Goal: Task Accomplishment & Management: Manage account settings

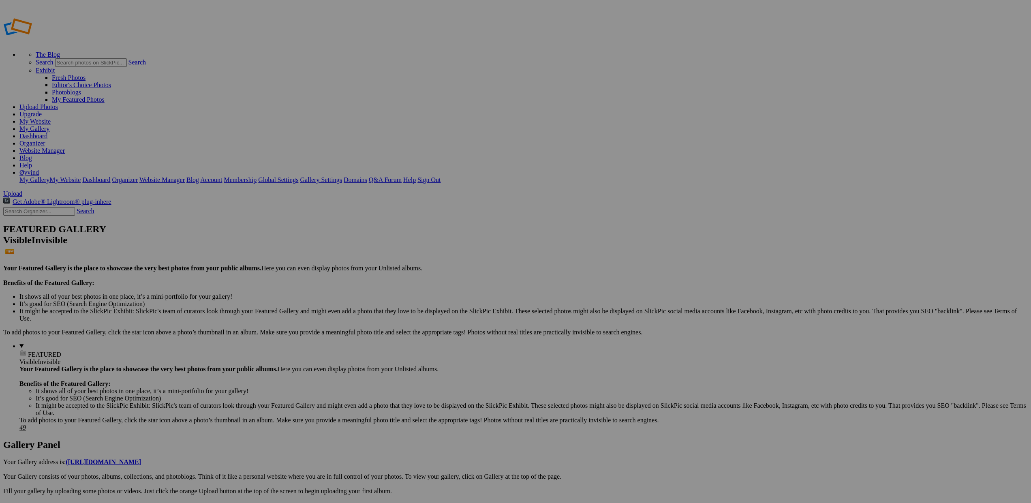
click at [47, 133] on link "Dashboard" at bounding box center [33, 136] width 28 height 7
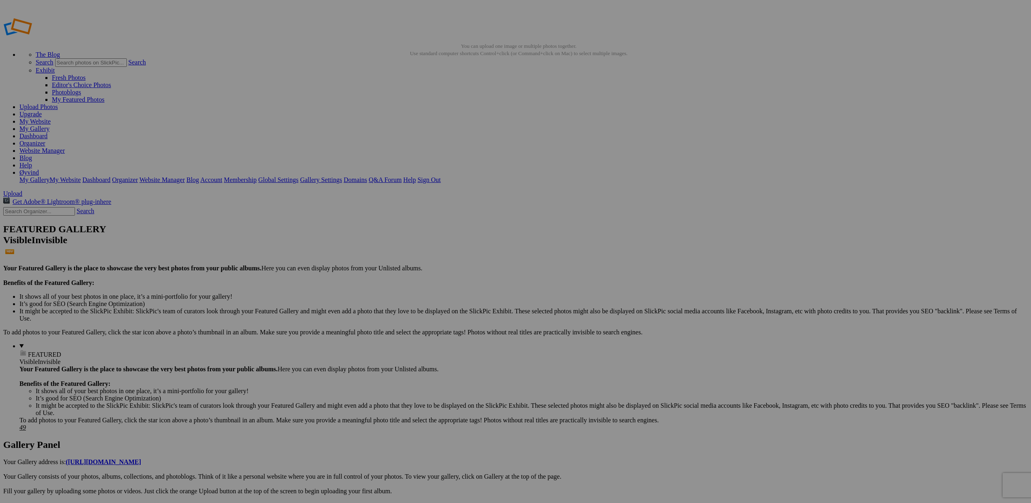
click at [449, 294] on link "Close" at bounding box center [441, 297] width 15 height 7
click at [47, 133] on link "Dashboard" at bounding box center [33, 136] width 28 height 7
click at [65, 147] on link "Website Manager" at bounding box center [41, 150] width 45 height 7
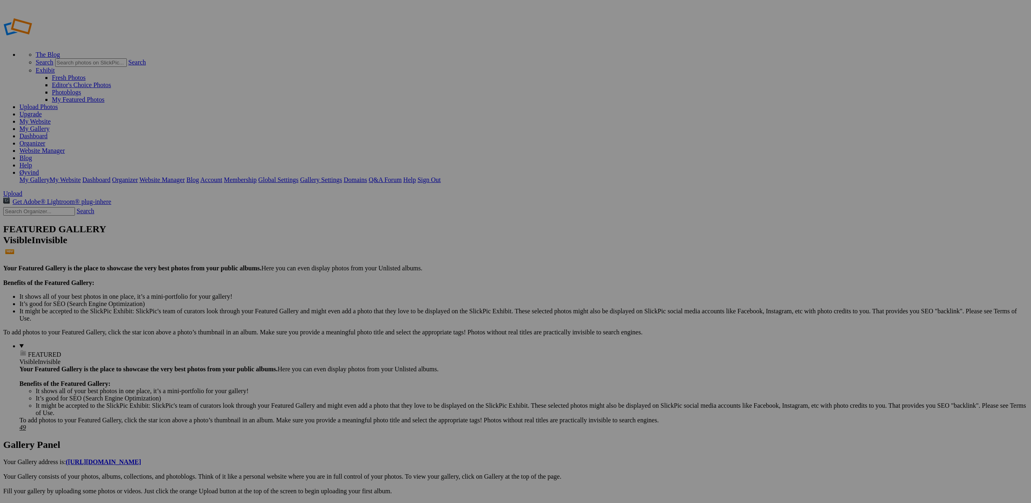
click at [32, 162] on link "Help" at bounding box center [25, 165] width 13 height 7
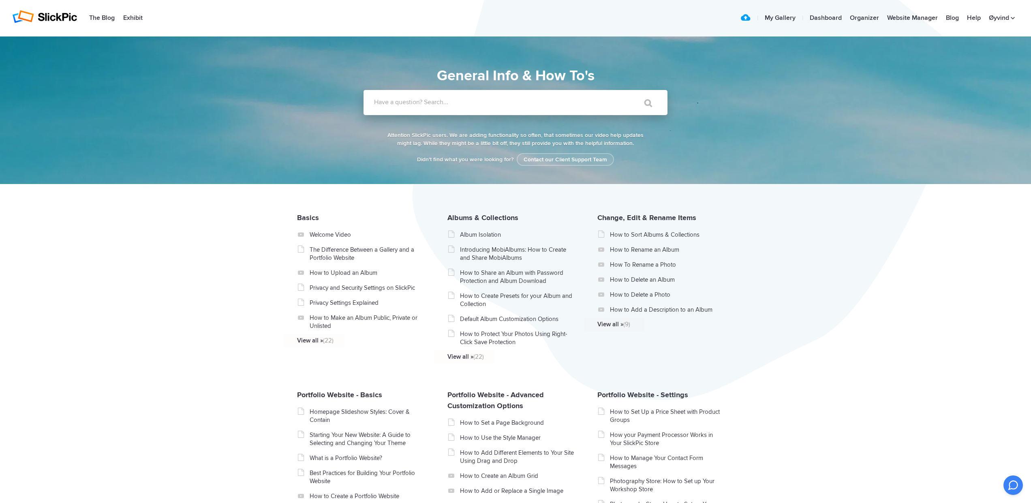
click at [452, 99] on label "Have a question? Search..." at bounding box center [526, 102] width 304 height 8
click at [452, 99] on input "Have a question? Search..." at bounding box center [498, 102] width 271 height 25
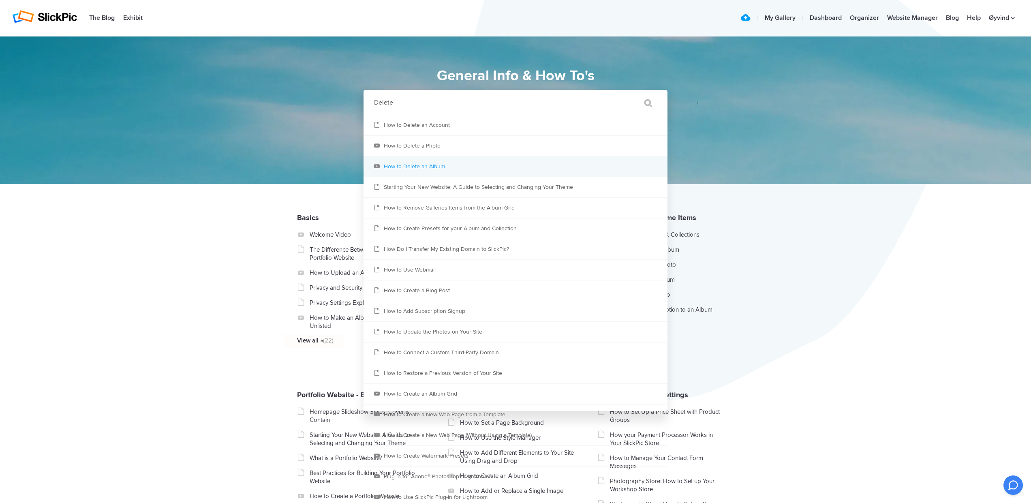
type input "Delete"
click at [425, 169] on link "How to Delete an Album" at bounding box center [515, 166] width 304 height 20
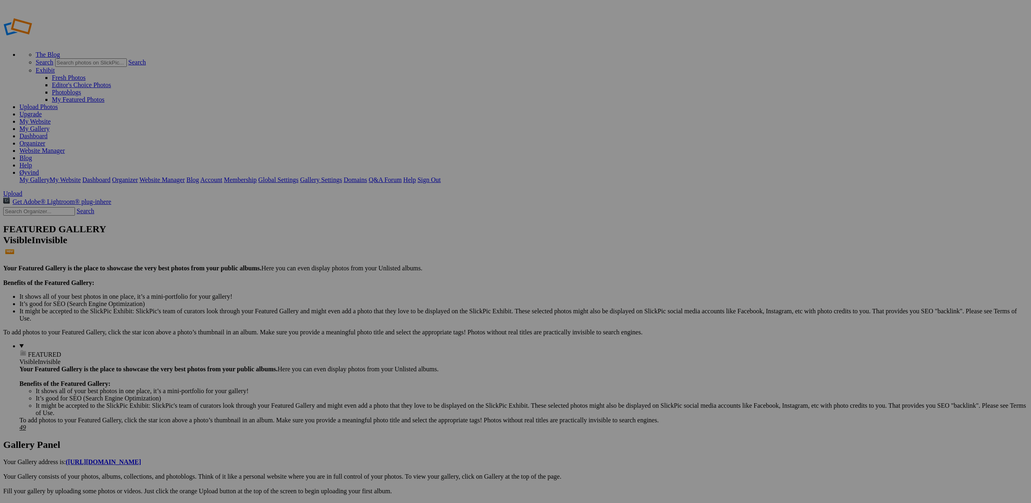
click at [441, 280] on span "Yes" at bounding box center [436, 282] width 9 height 7
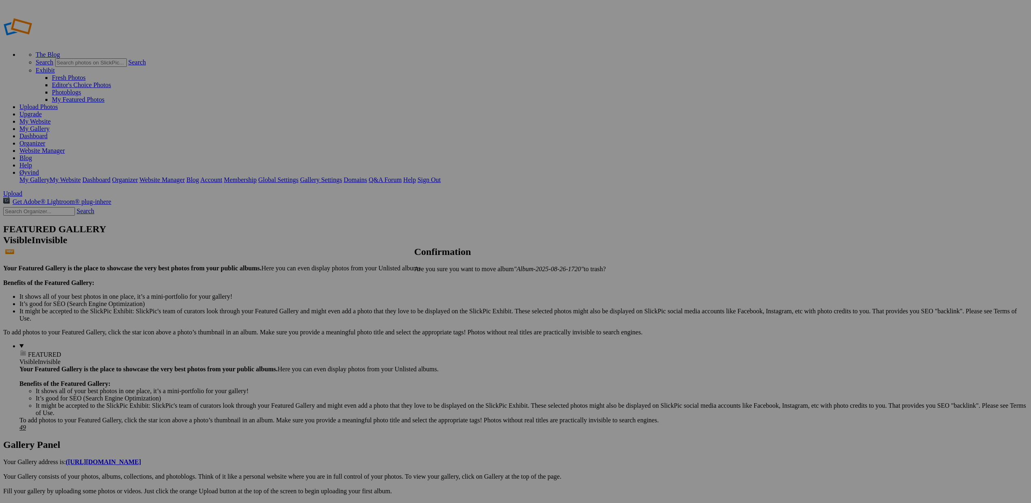
click at [441, 282] on span "Yes" at bounding box center [436, 282] width 9 height 7
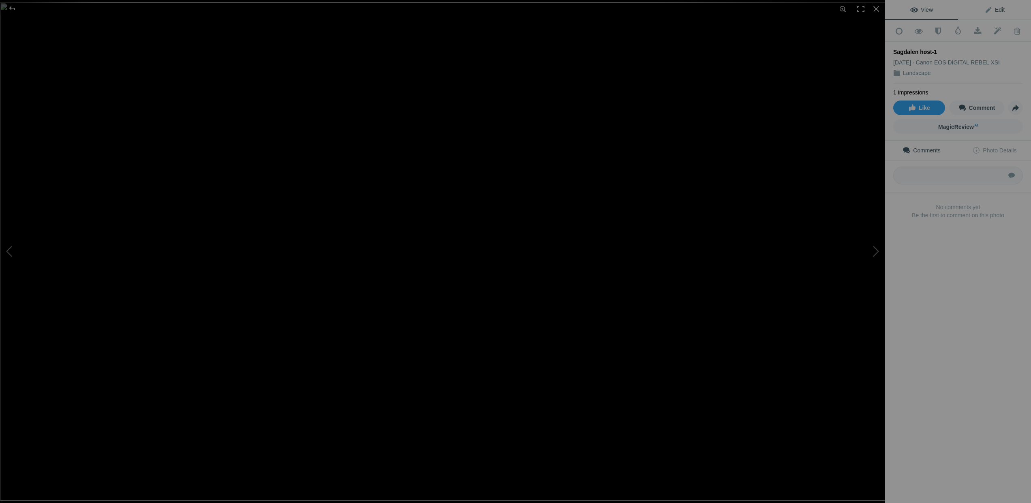
click at [988, 10] on span "Edit" at bounding box center [994, 9] width 20 height 6
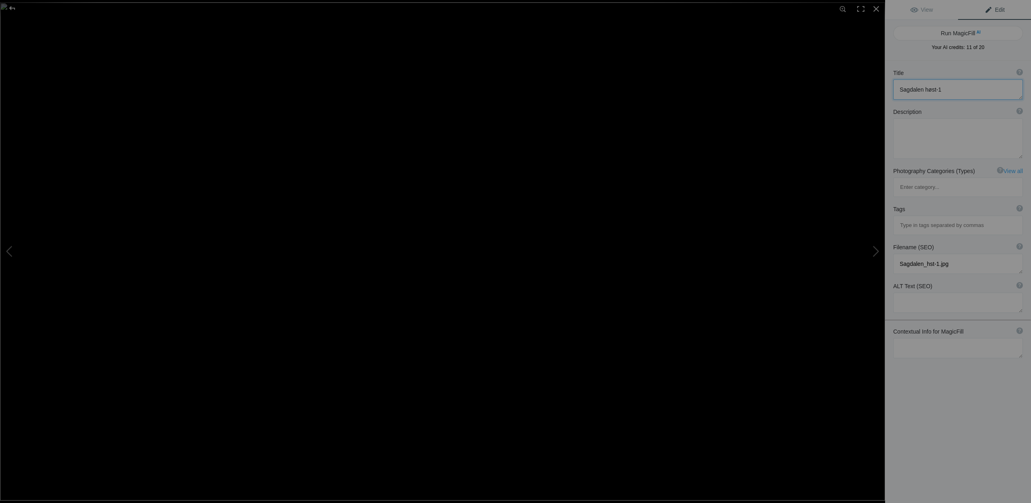
drag, startPoint x: 940, startPoint y: 89, endPoint x: 923, endPoint y: 90, distance: 16.2
click at [923, 90] on textarea at bounding box center [958, 89] width 130 height 20
type textarea "Sagdalen fall"
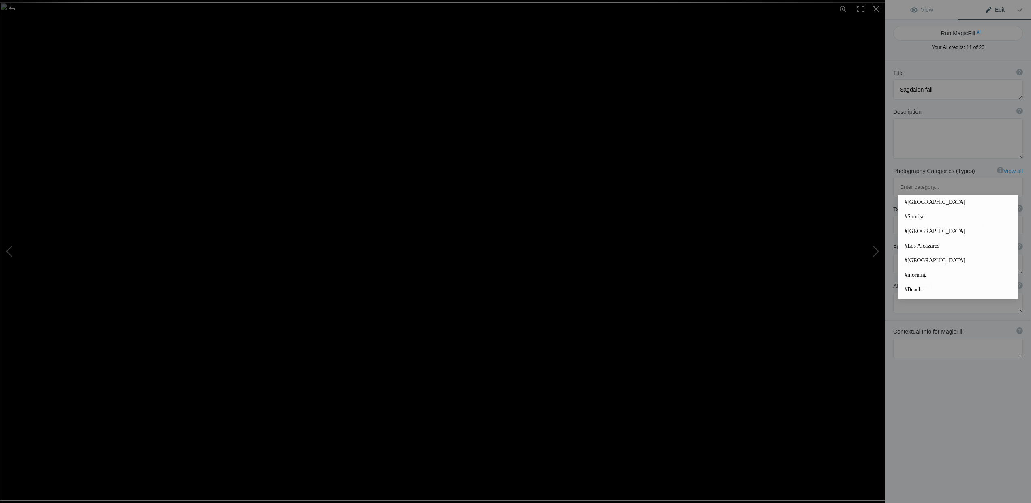
click at [917, 218] on input at bounding box center [958, 225] width 121 height 15
type input "aut"
click at [929, 250] on span "#natural beauty" at bounding box center [957, 246] width 107 height 8
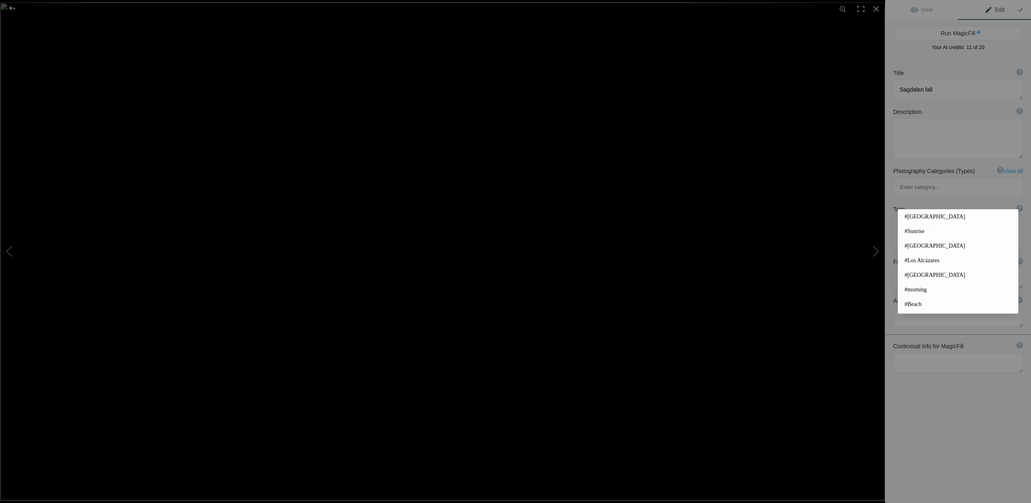
click at [908, 233] on input at bounding box center [958, 240] width 121 height 15
type input "au"
click at [921, 275] on span "#autumn" at bounding box center [957, 275] width 107 height 8
click at [901, 233] on input at bounding box center [958, 240] width 121 height 15
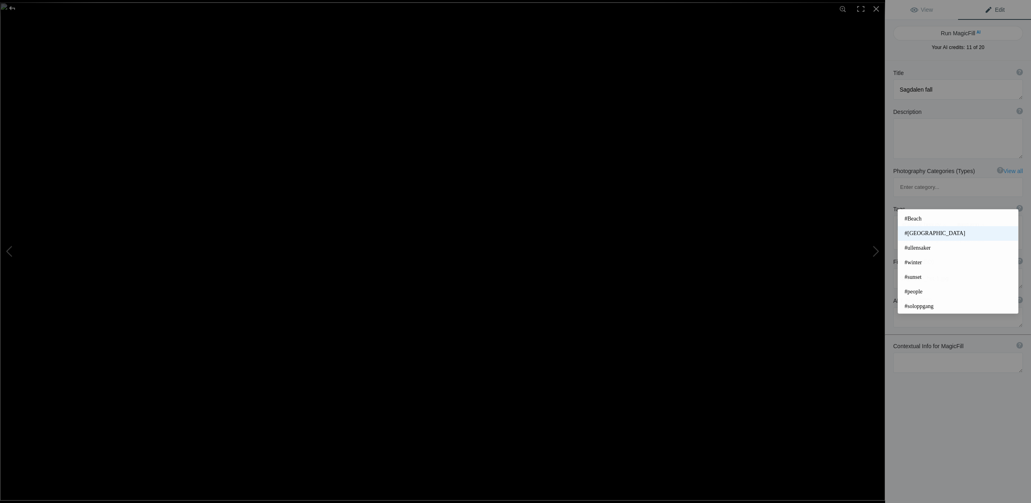
click at [920, 231] on span "#[GEOGRAPHIC_DATA]" at bounding box center [957, 233] width 107 height 8
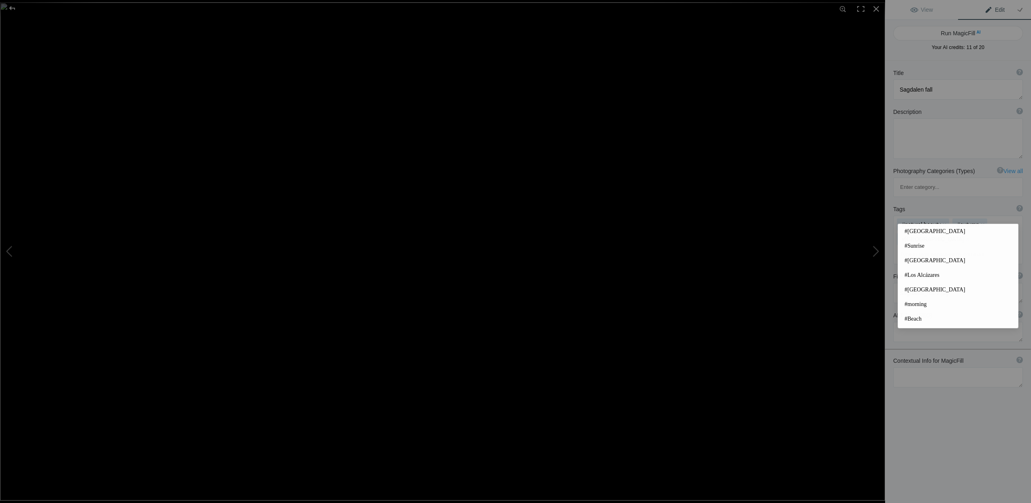
click at [922, 247] on input at bounding box center [958, 254] width 121 height 15
click at [915, 318] on span "#tranquil waters" at bounding box center [957, 320] width 107 height 8
click at [913, 262] on input at bounding box center [958, 269] width 121 height 15
type input "lan"
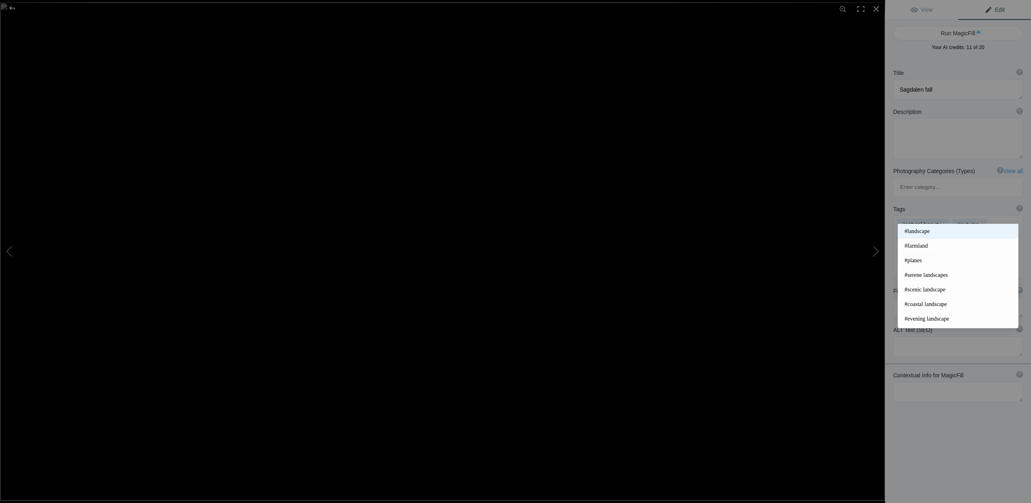
click at [917, 233] on span "#landscape" at bounding box center [957, 231] width 107 height 8
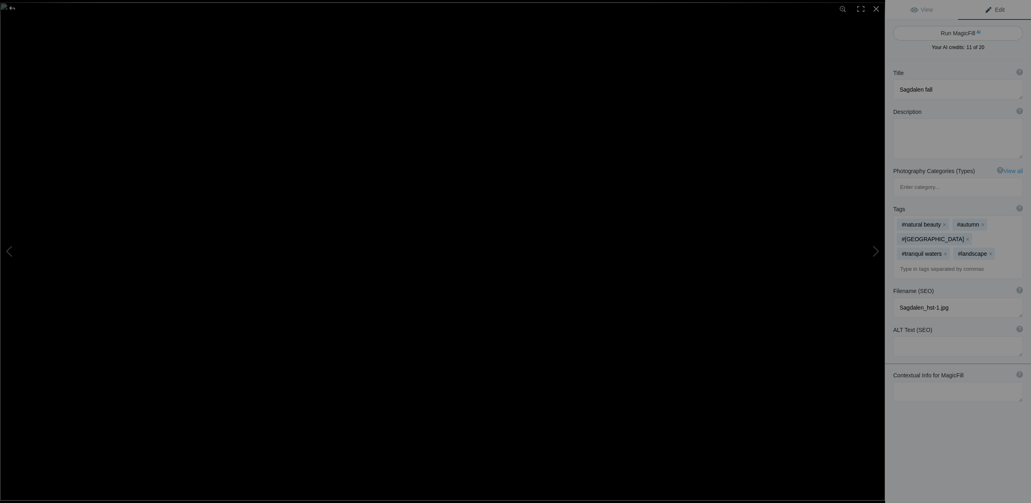
click at [953, 32] on button "Run MagicFill AI" at bounding box center [958, 33] width 130 height 15
type textarea "Sagdalen Waterfall in Autumn: A Serene Landscape"
type textarea "Experience the tranquil beauty of [GEOGRAPHIC_DATA] Waterfall, captured in the …"
type textarea "sagdalen-waterfall-autumn.jpg"
type textarea "A picturesque view of Sagdalen Waterfall surrounded by autumn foliage, with a b…"
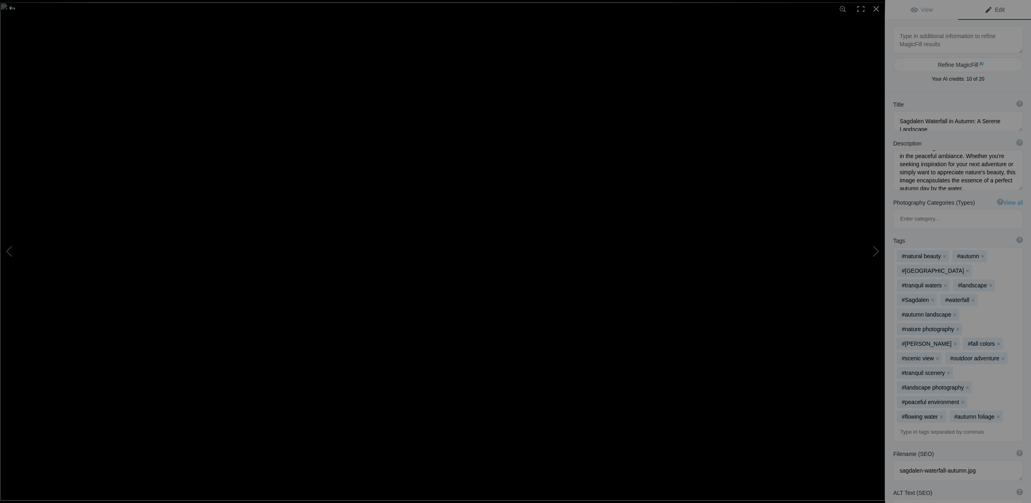
scroll to position [3, 0]
click at [11, 7] on div at bounding box center [12, 8] width 29 height 16
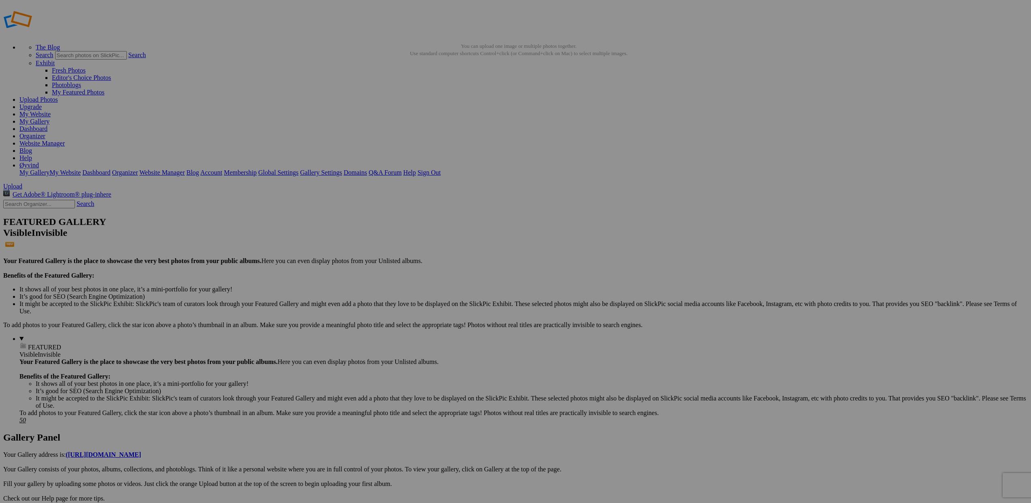
click at [223, 123] on img at bounding box center [225, 121] width 61 height 34
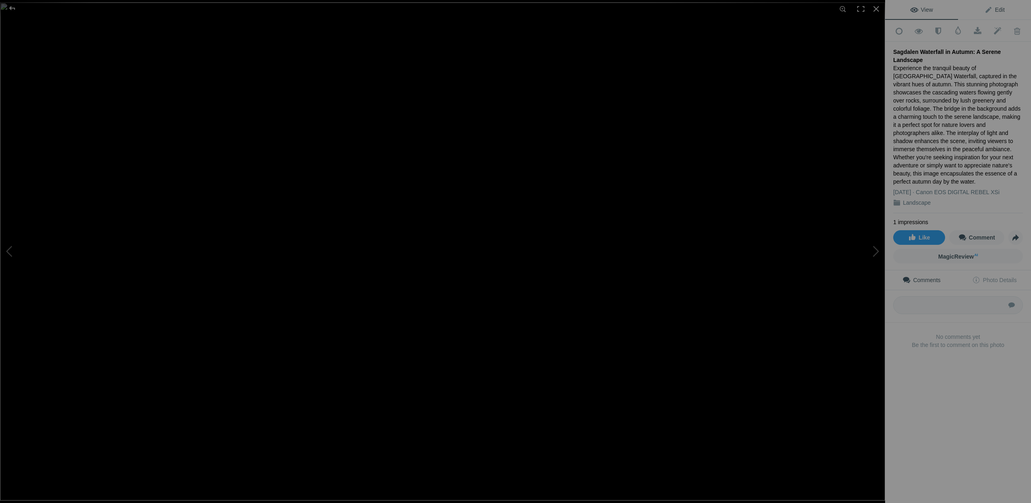
click at [992, 9] on span "Edit" at bounding box center [994, 9] width 20 height 6
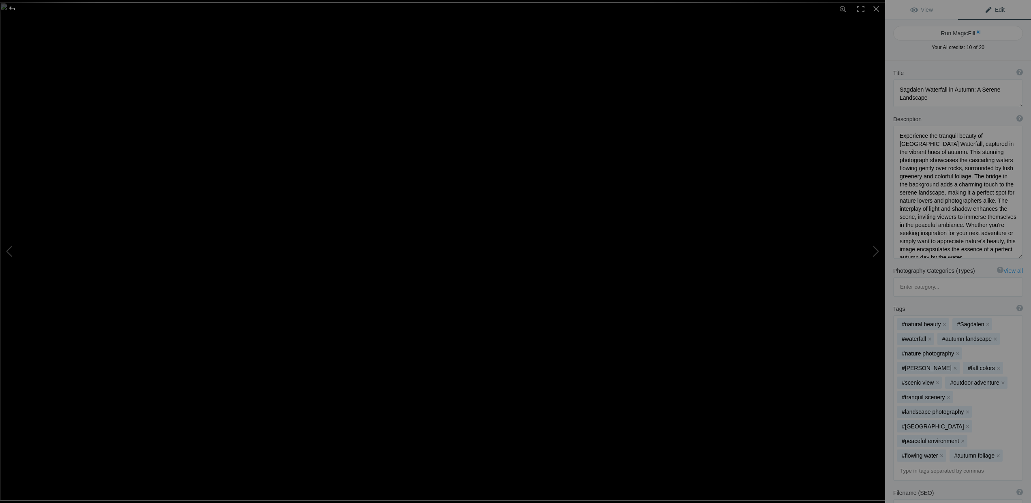
click at [11, 8] on div at bounding box center [12, 8] width 29 height 16
